Goal: Transaction & Acquisition: Purchase product/service

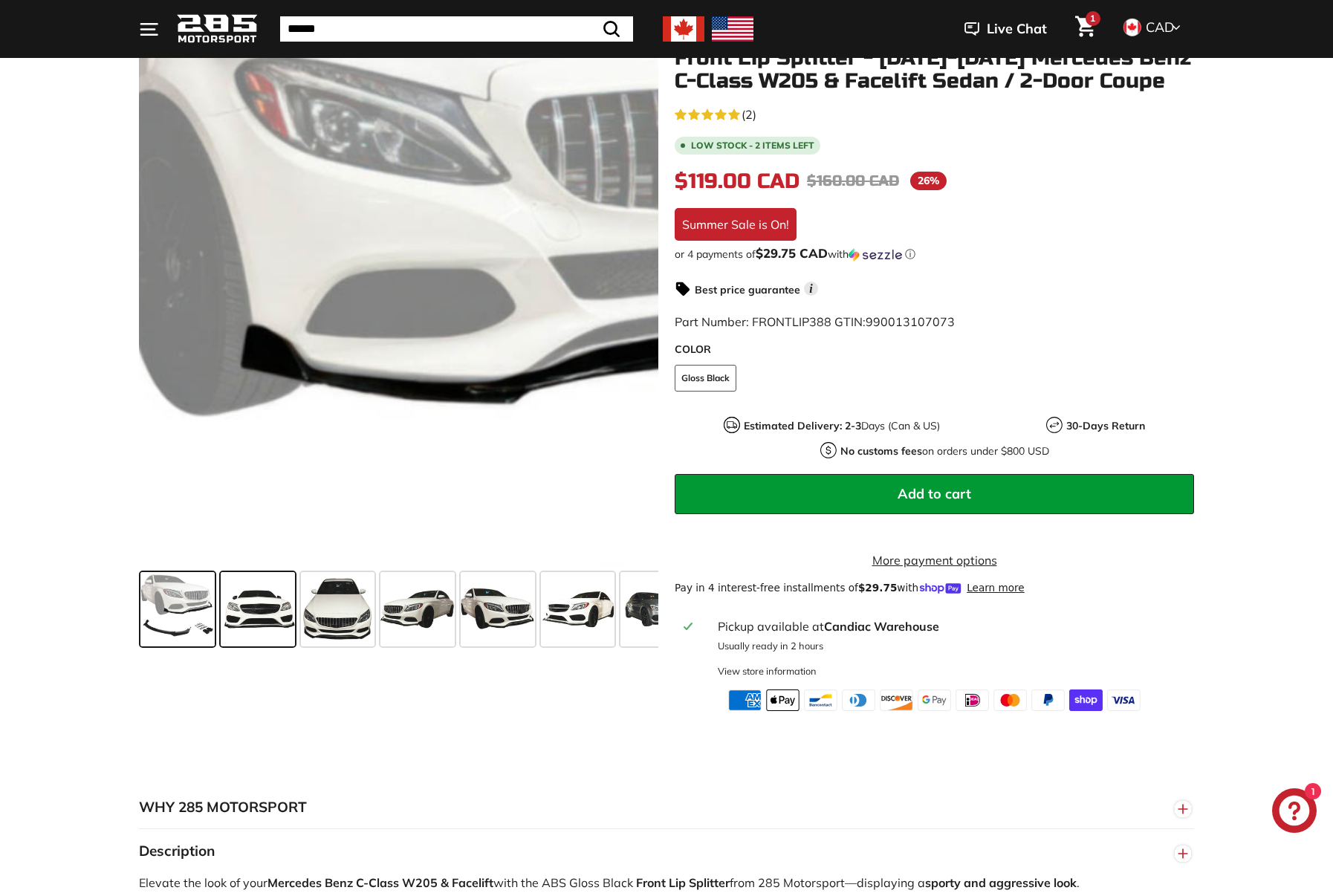
scroll to position [223, 0]
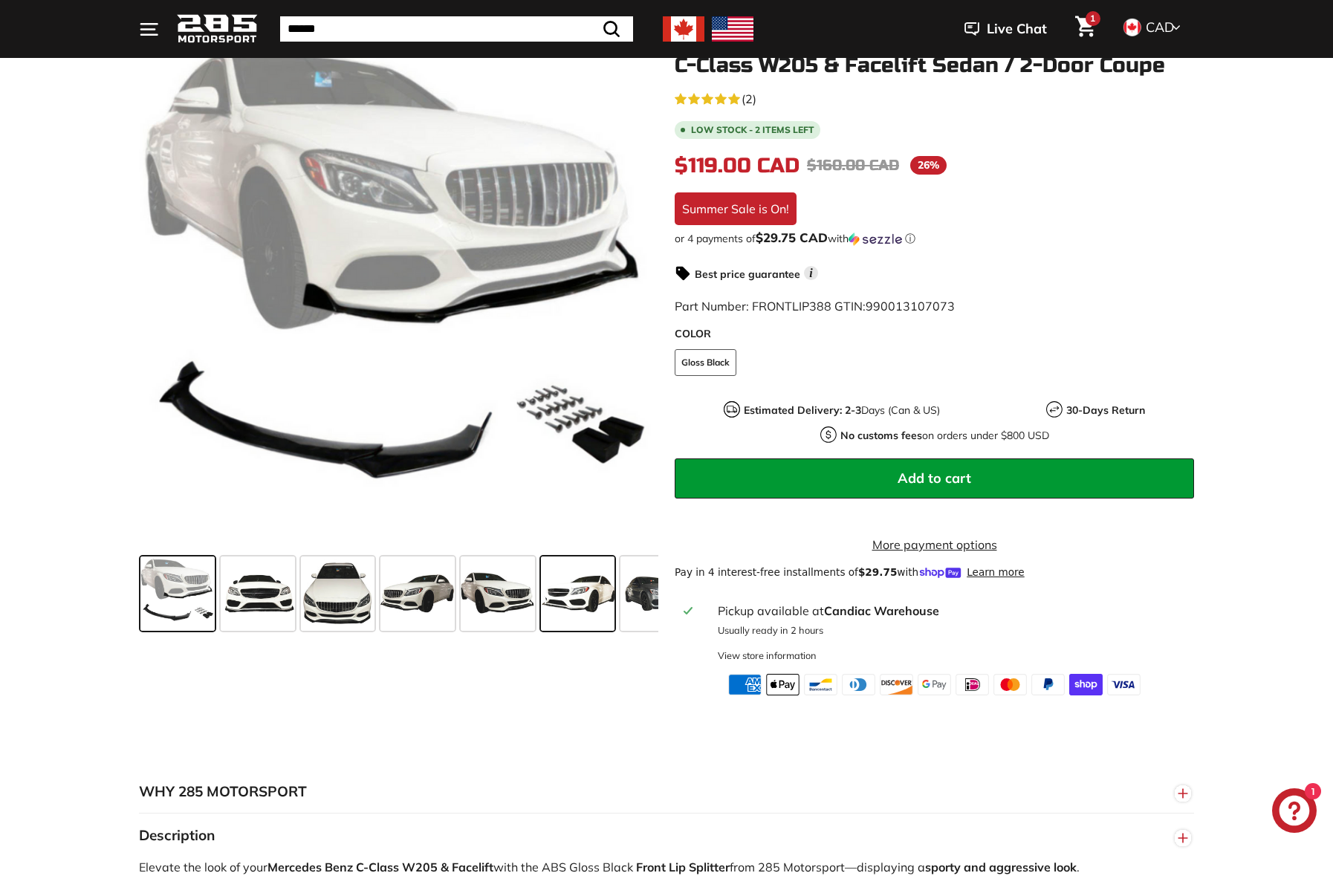
drag, startPoint x: 582, startPoint y: 599, endPoint x: 583, endPoint y: 606, distance: 7.1
click at [582, 600] on span at bounding box center [578, 593] width 74 height 74
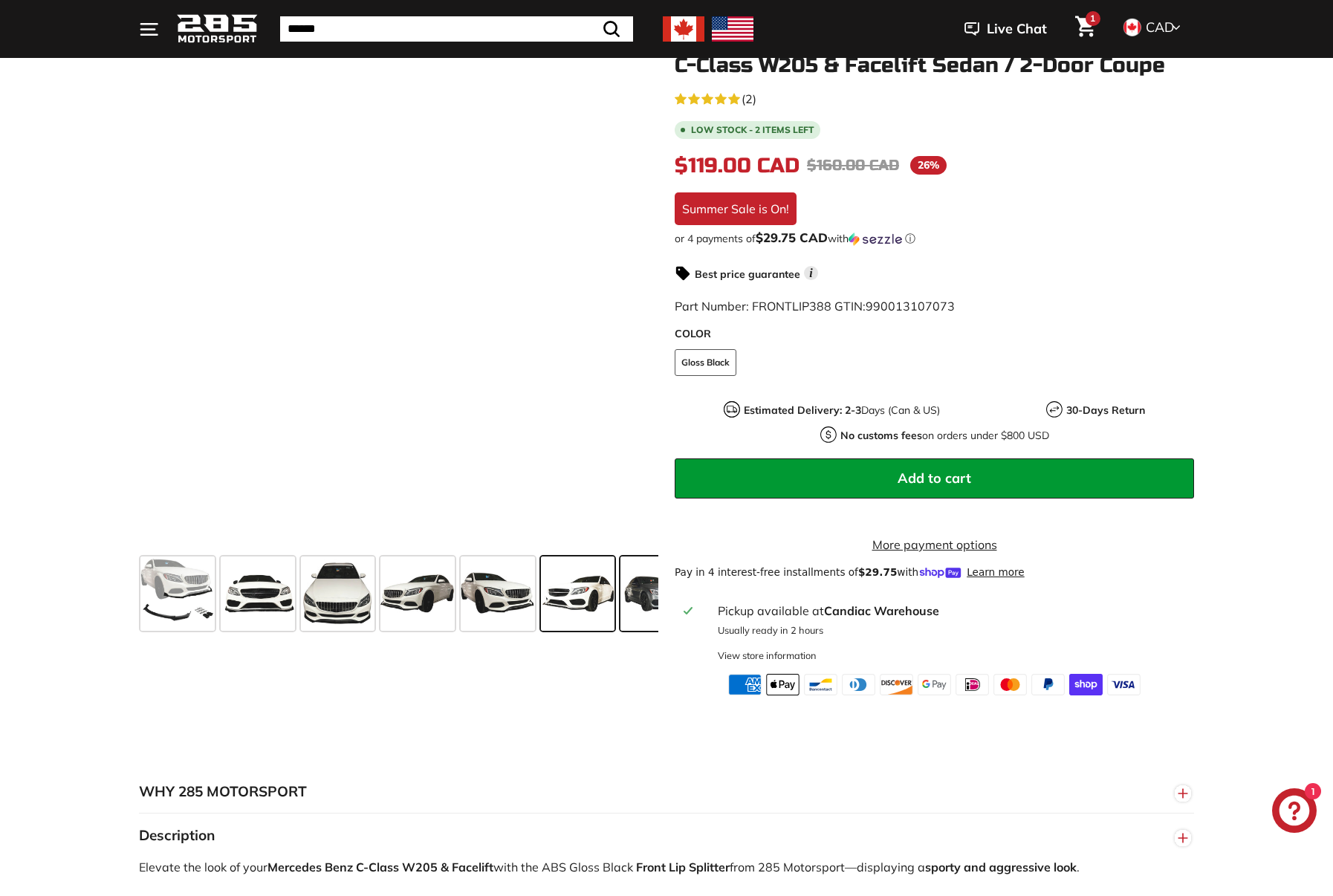
click at [649, 597] on span at bounding box center [657, 593] width 74 height 74
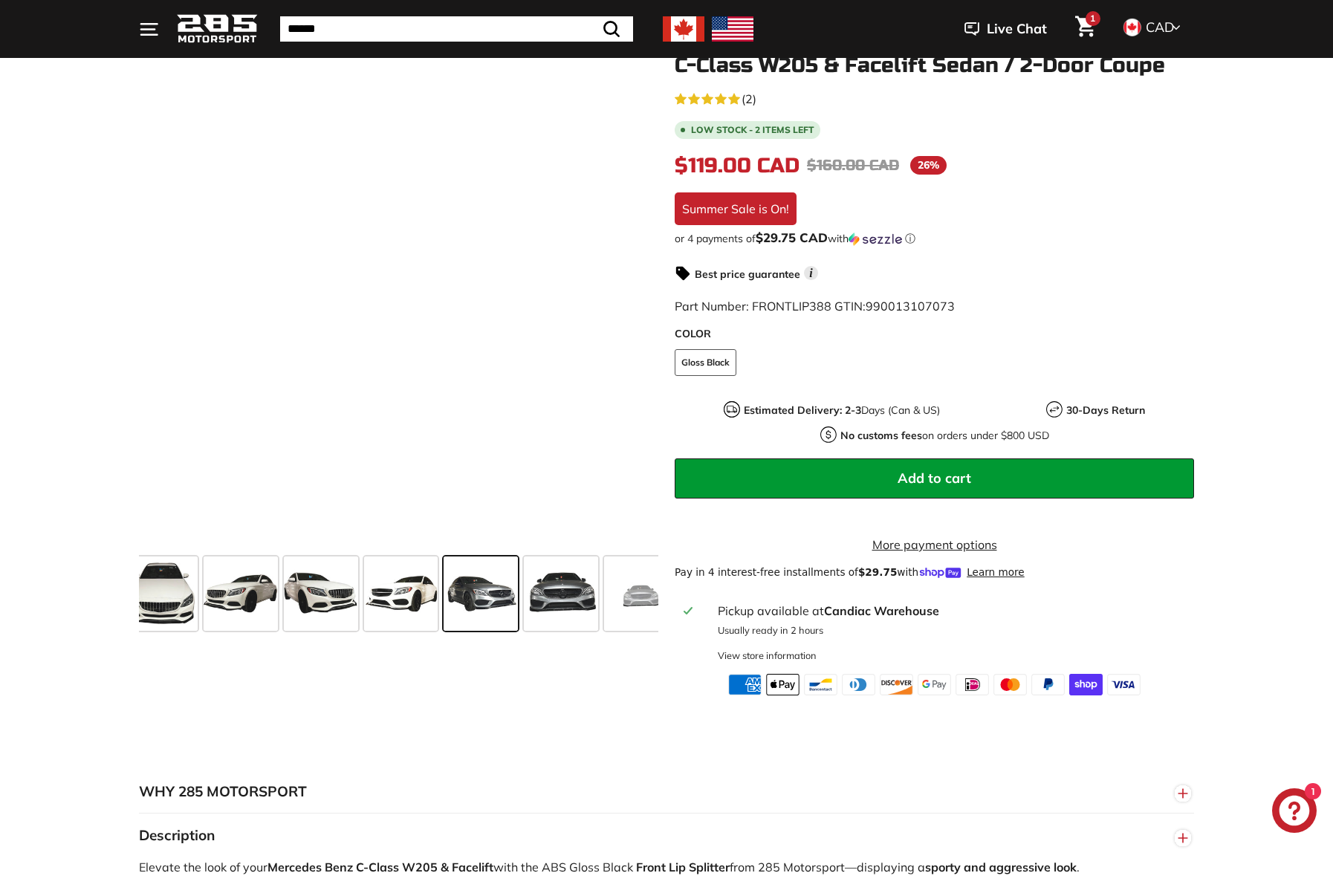
scroll to position [0, 200]
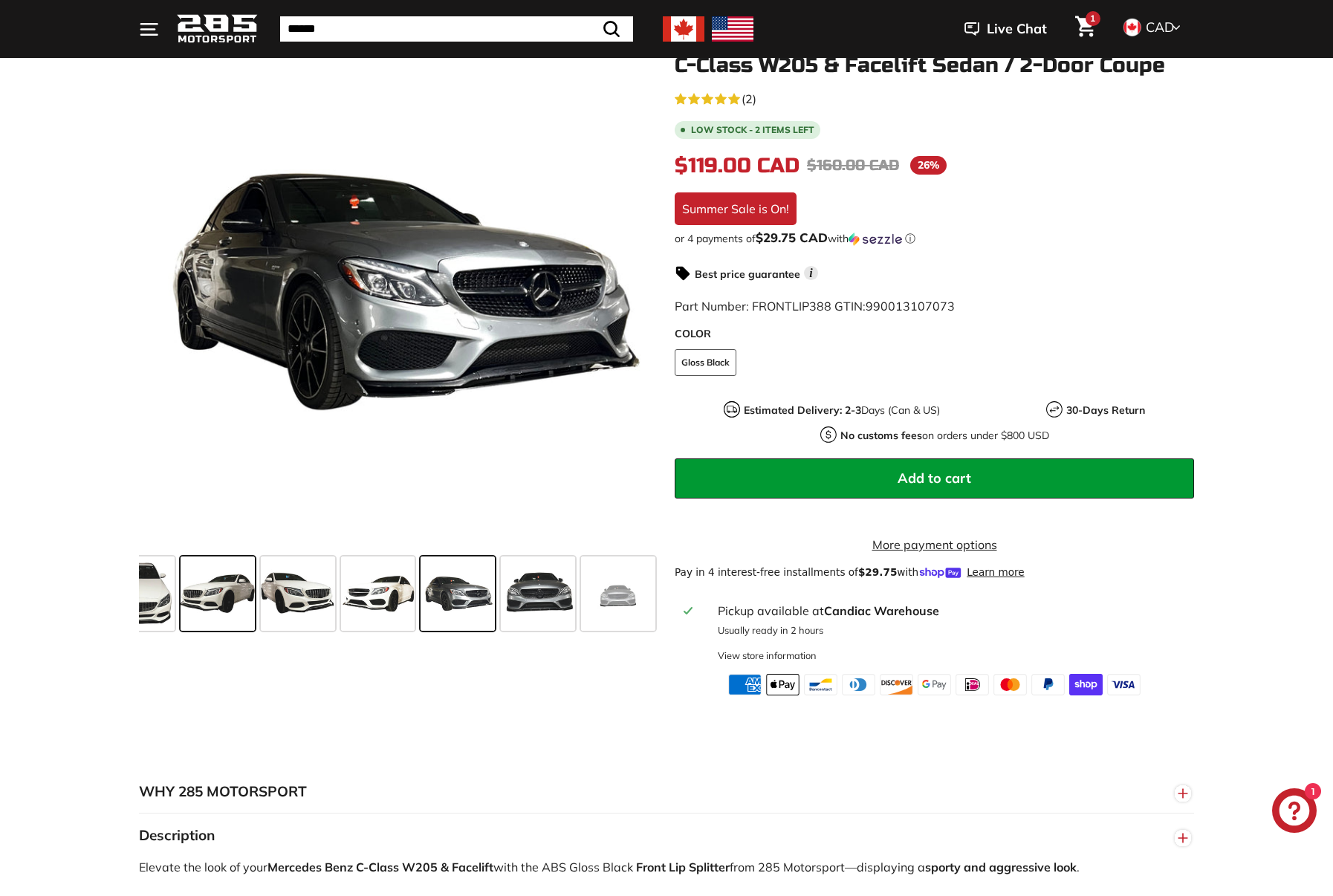
drag, startPoint x: 587, startPoint y: 610, endPoint x: 224, endPoint y: 602, distance: 363.1
click at [224, 602] on div at bounding box center [398, 594] width 519 height 86
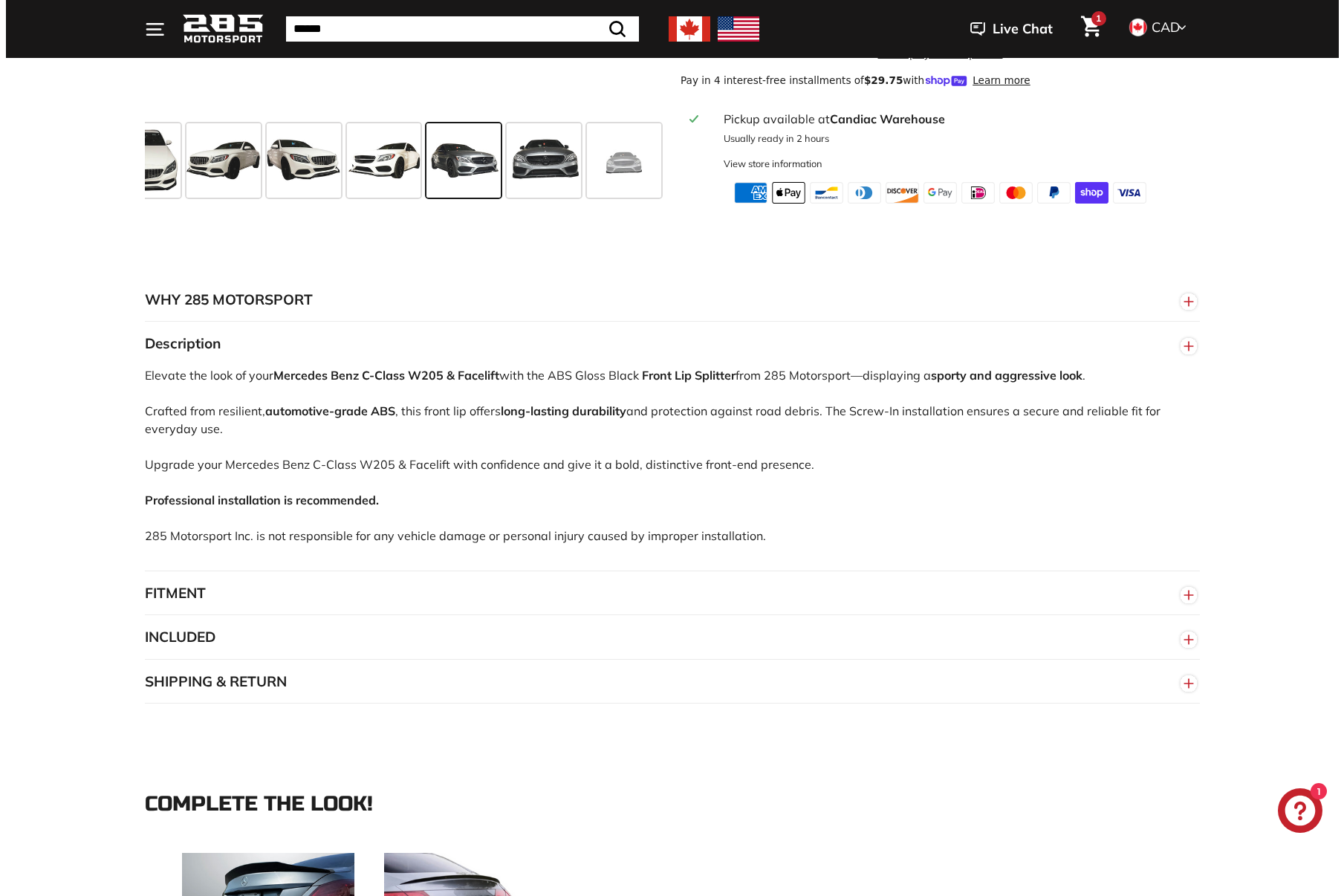
scroll to position [743, 0]
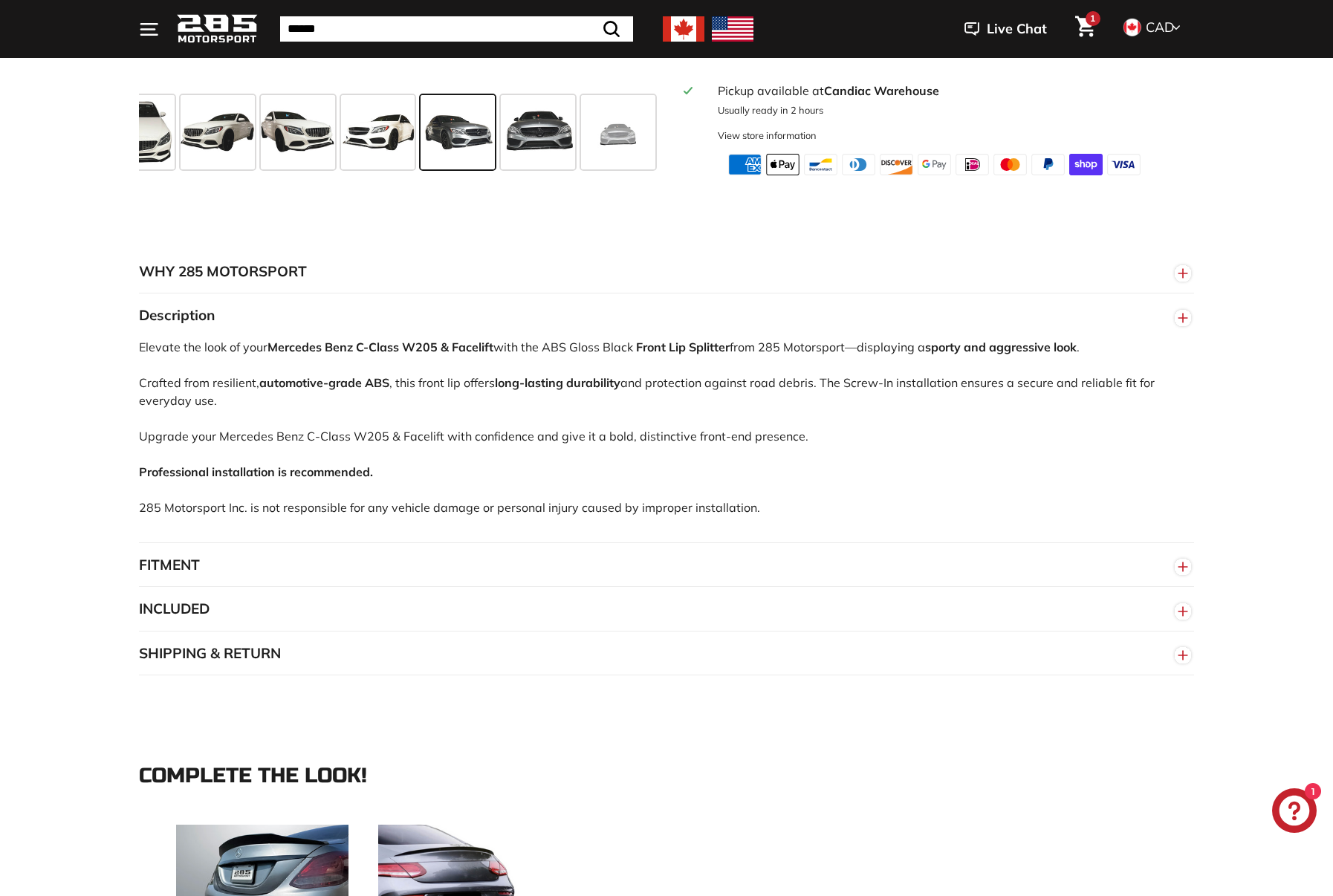
click at [223, 568] on button "FITMENT" at bounding box center [666, 565] width 1055 height 45
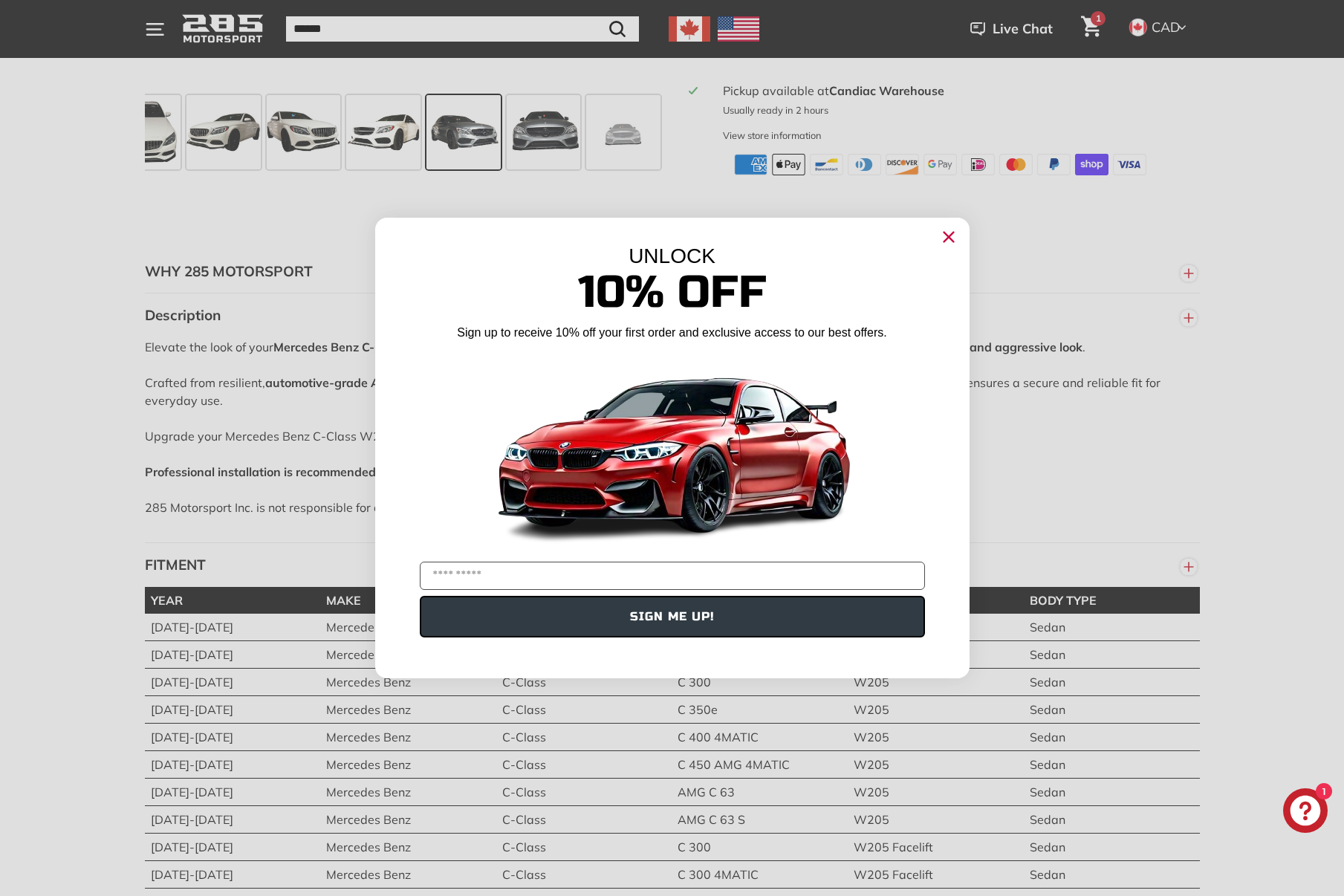
click at [933, 240] on div "UNLOCK 10% Off Sign up to receive 10% off your first order and exclusive access…" at bounding box center [671, 440] width 594 height 446
click at [949, 239] on icon "Close dialog" at bounding box center [948, 237] width 10 height 10
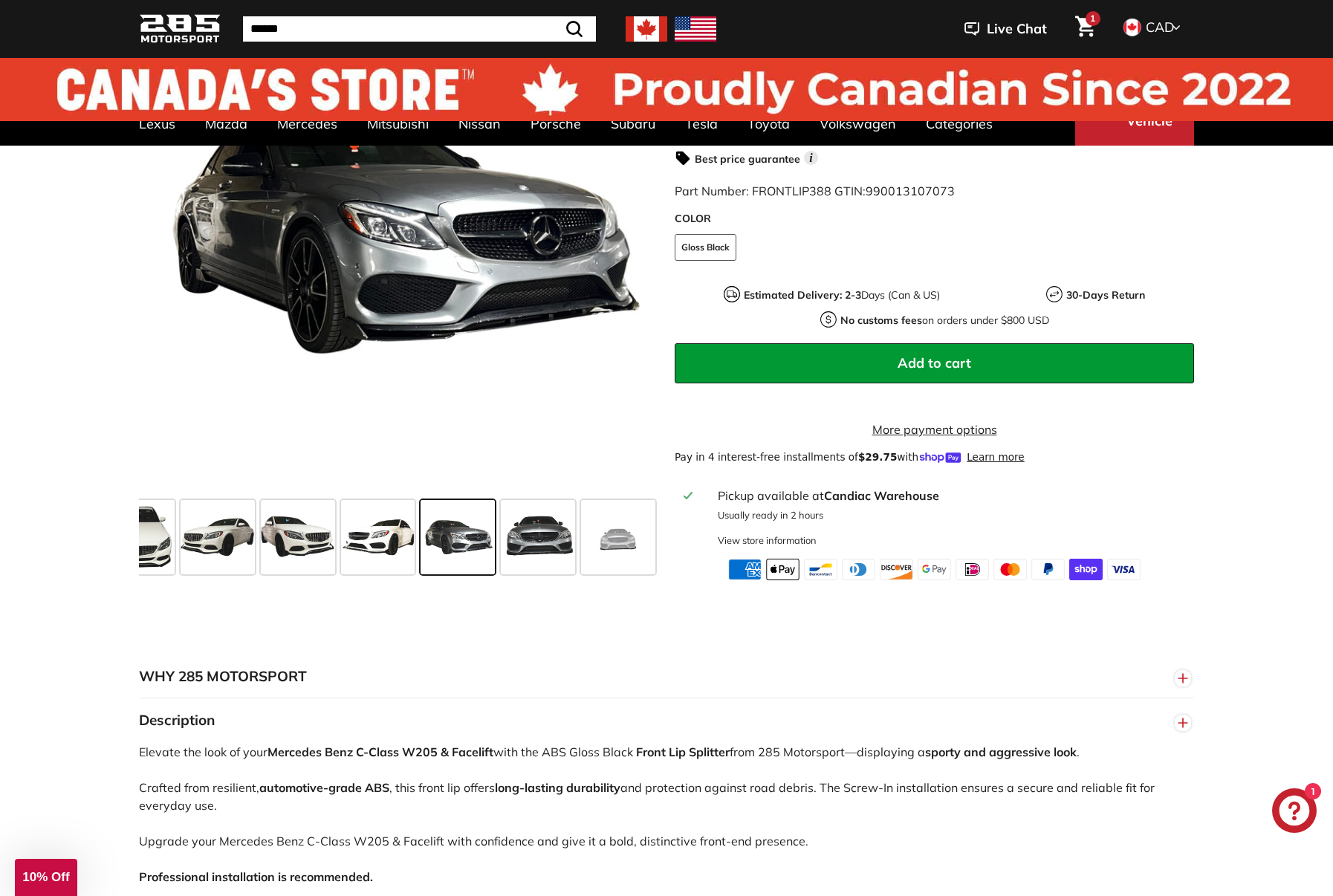
scroll to position [0, 0]
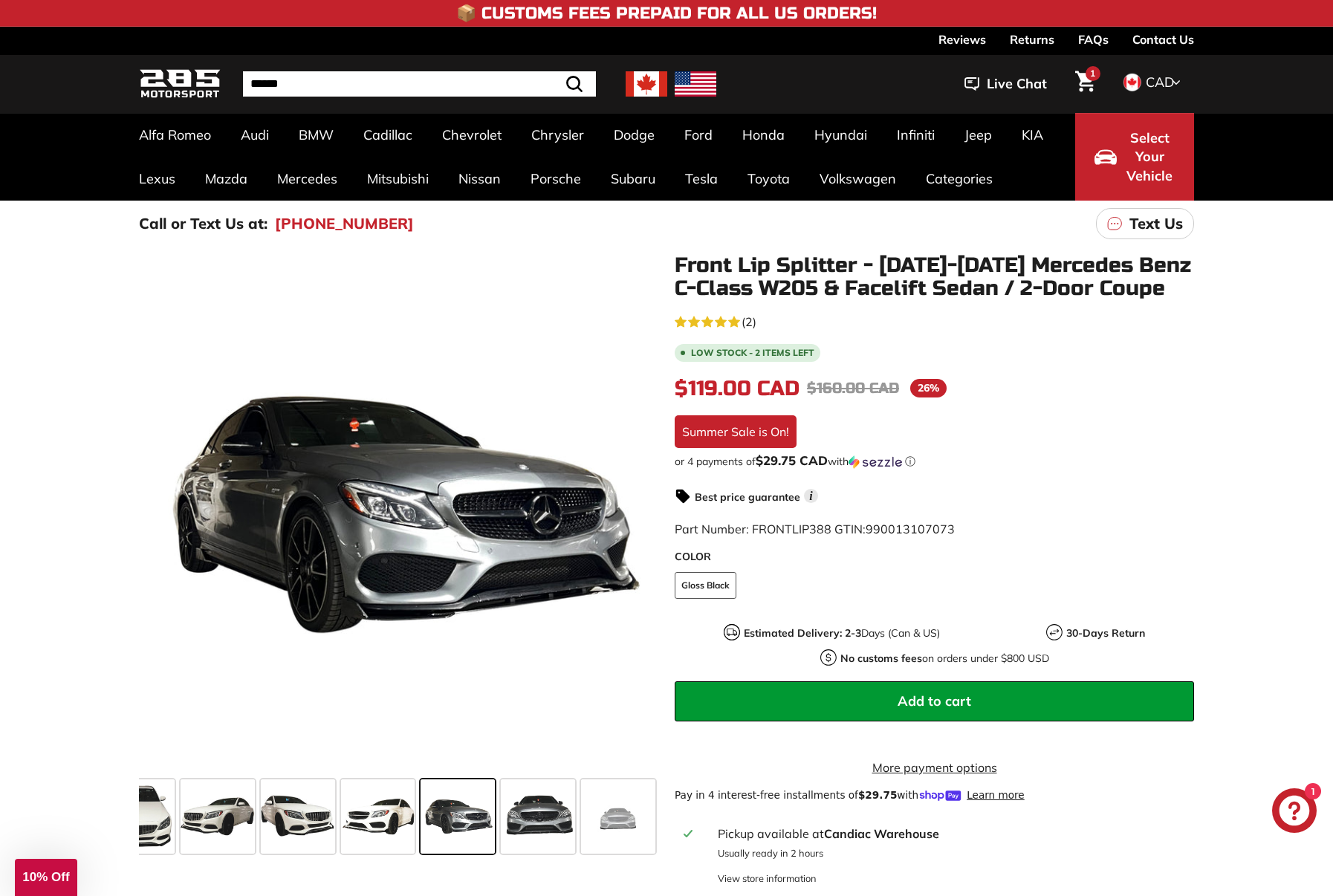
click at [872, 685] on button "Add to cart" at bounding box center [934, 701] width 519 height 40
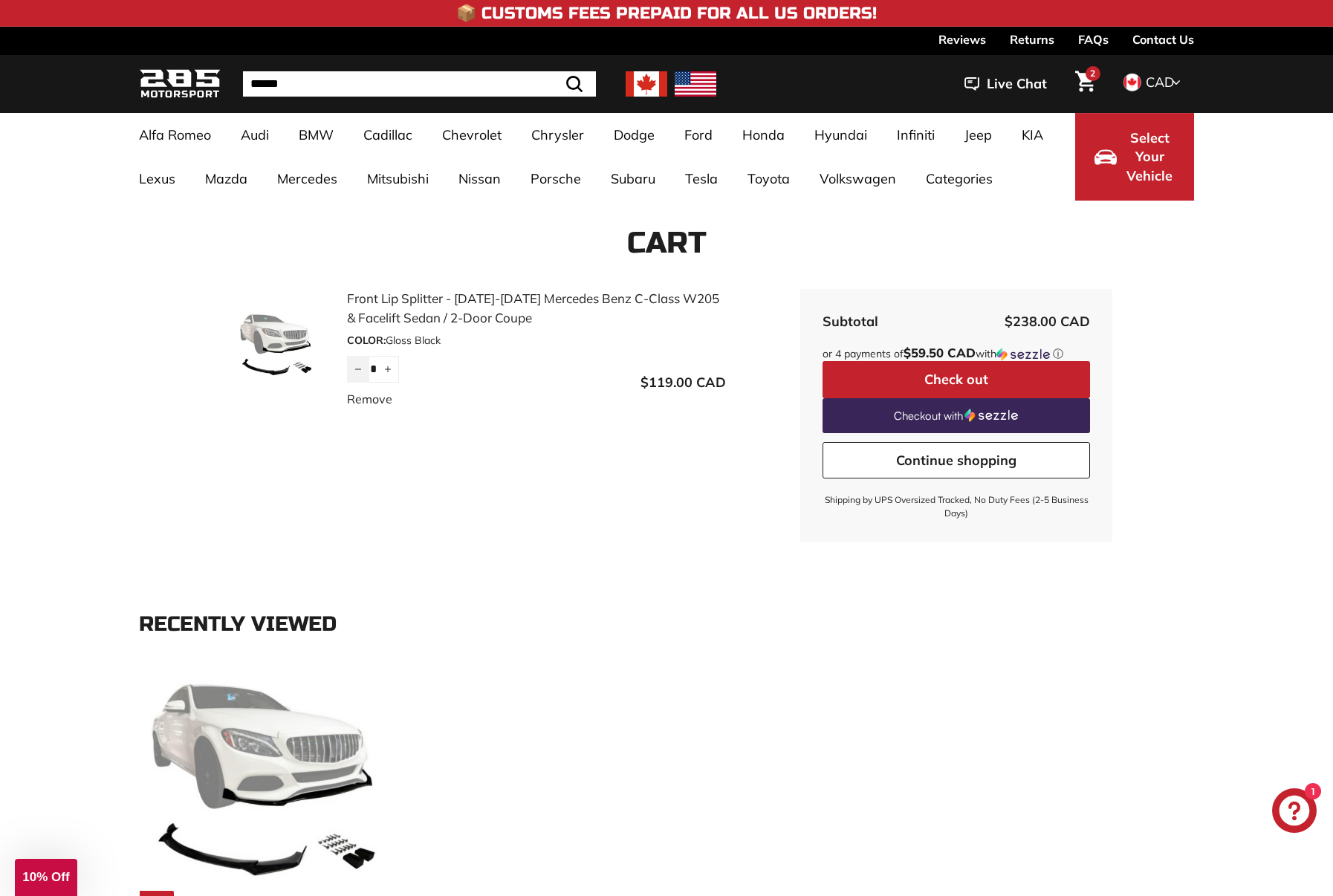
click at [357, 367] on icon "Reduce item quantity by one" at bounding box center [358, 369] width 7 height 7
type input "*"
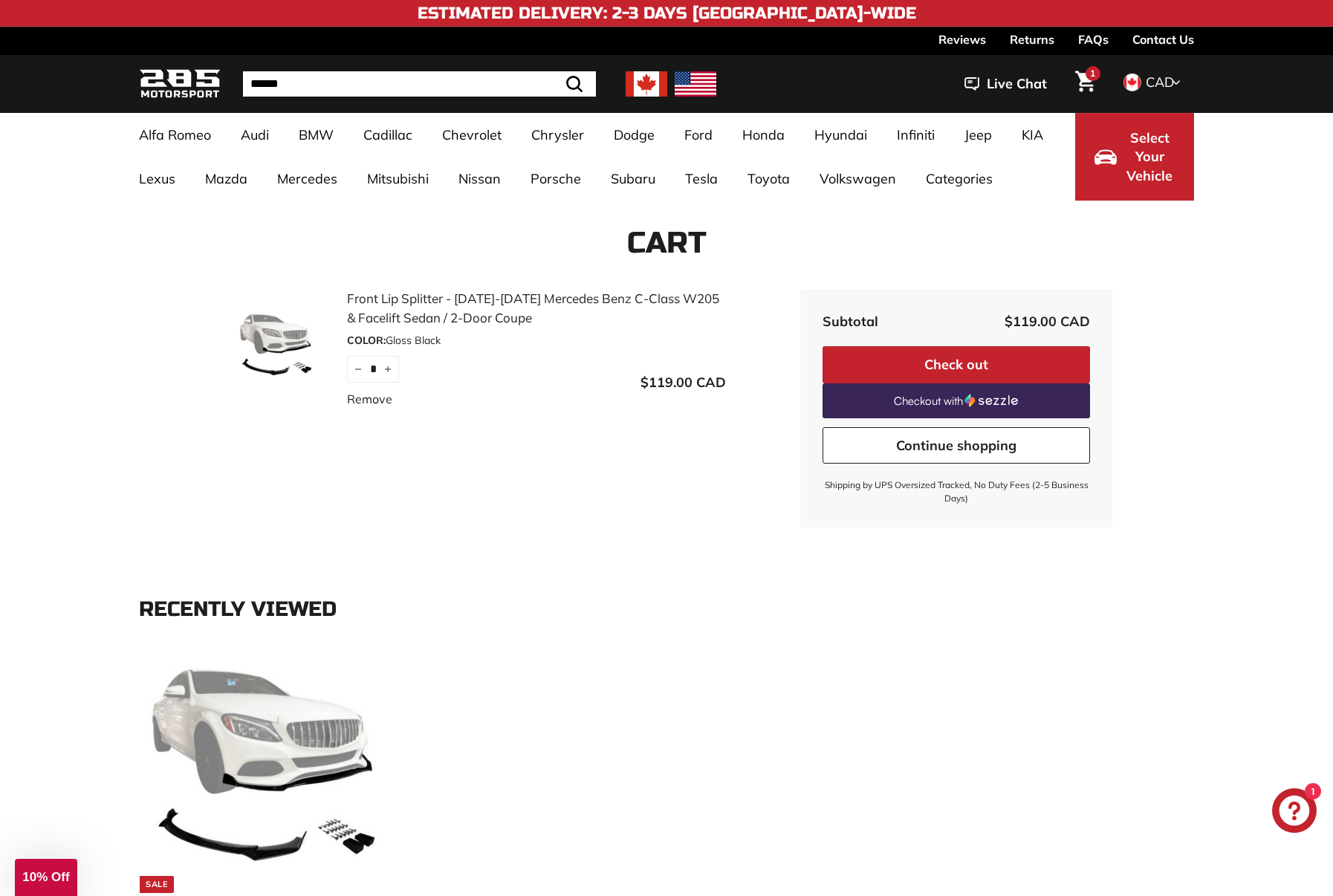
click at [894, 362] on button "Check out" at bounding box center [956, 365] width 267 height 37
